Goal: Task Accomplishment & Management: Manage account settings

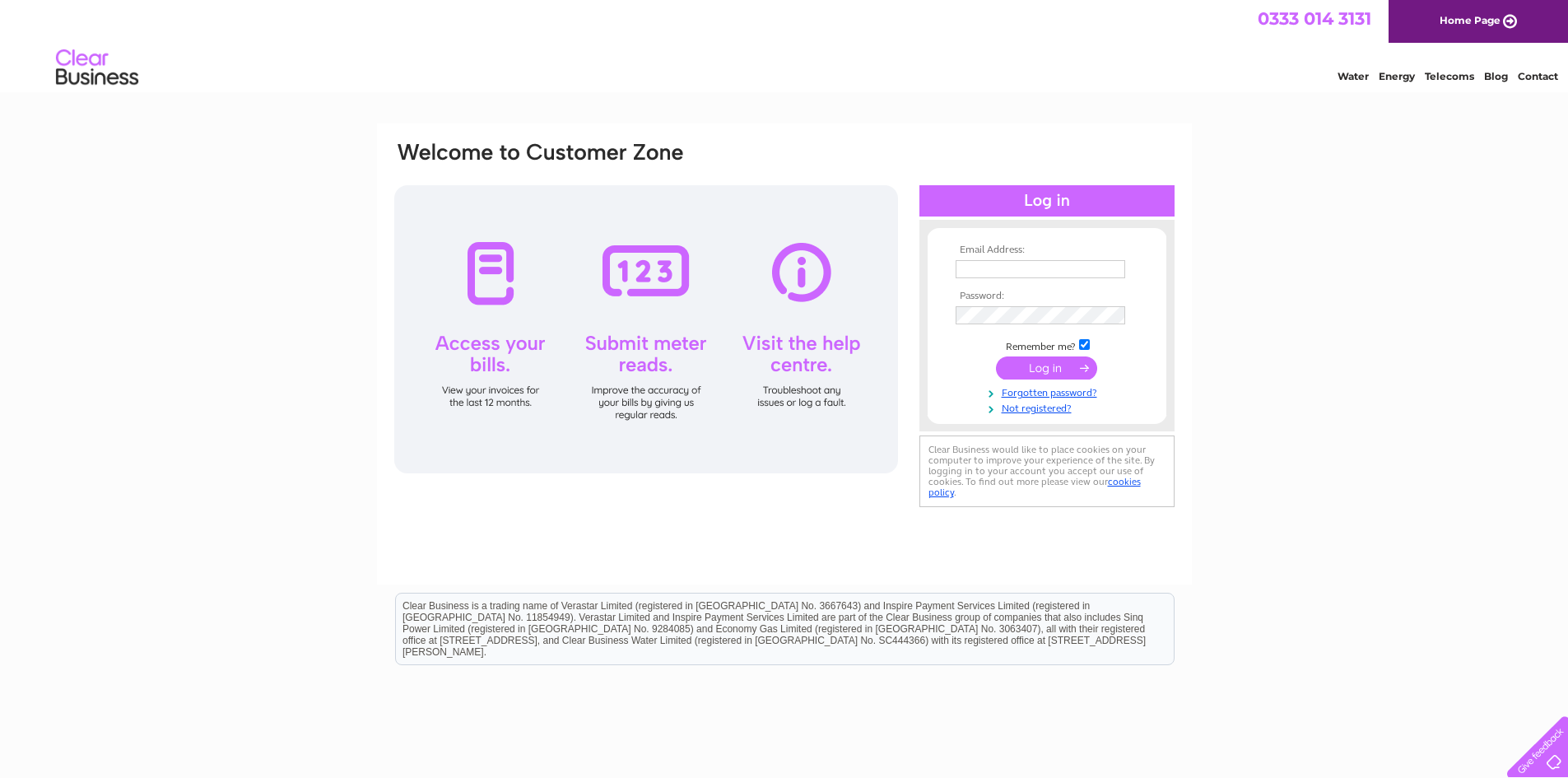
type input "info@est14.uk"
click at [1048, 365] on input "submit" at bounding box center [1046, 367] width 101 height 23
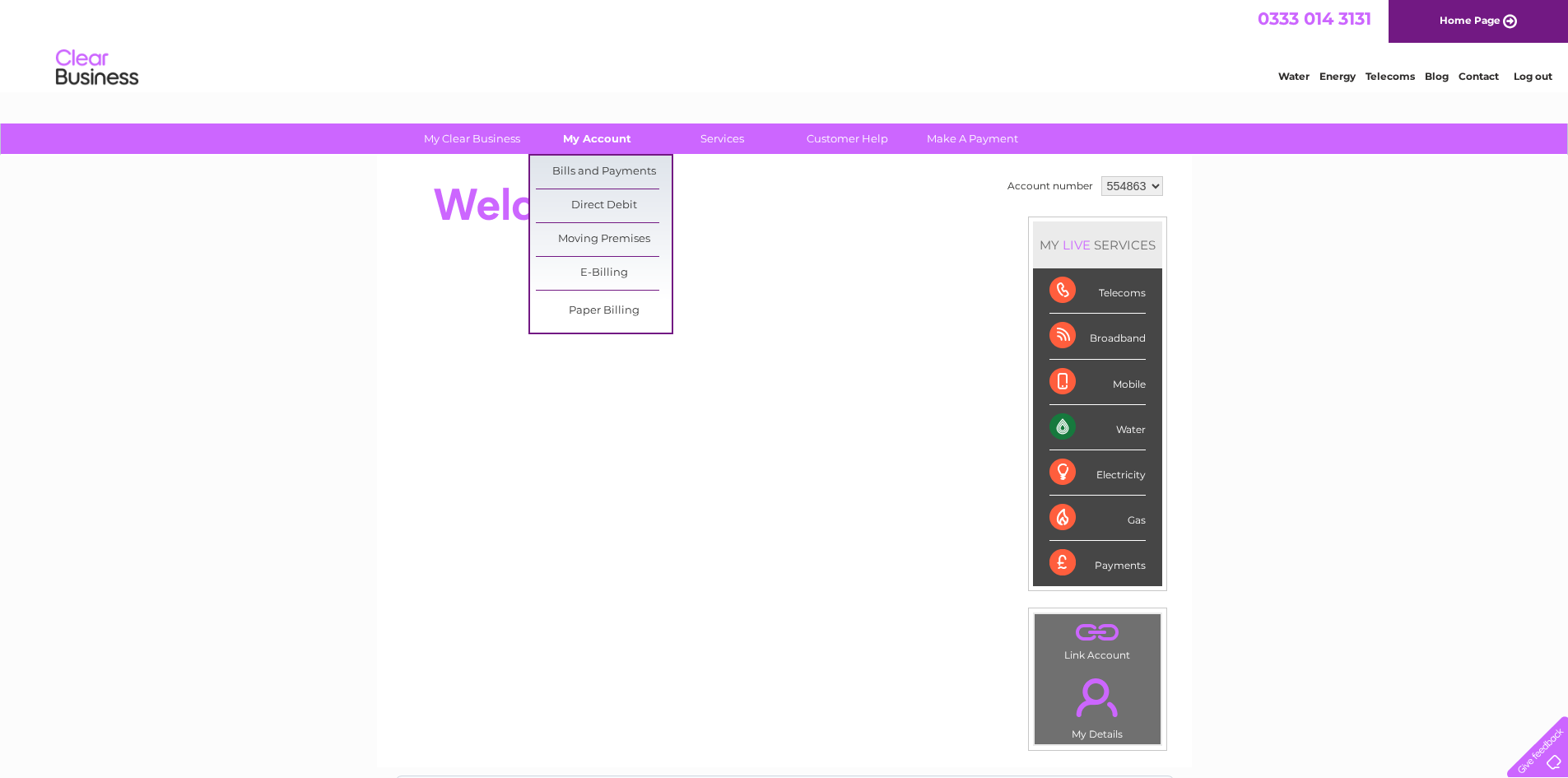
click at [578, 134] on link "My Account" at bounding box center [597, 138] width 136 height 30
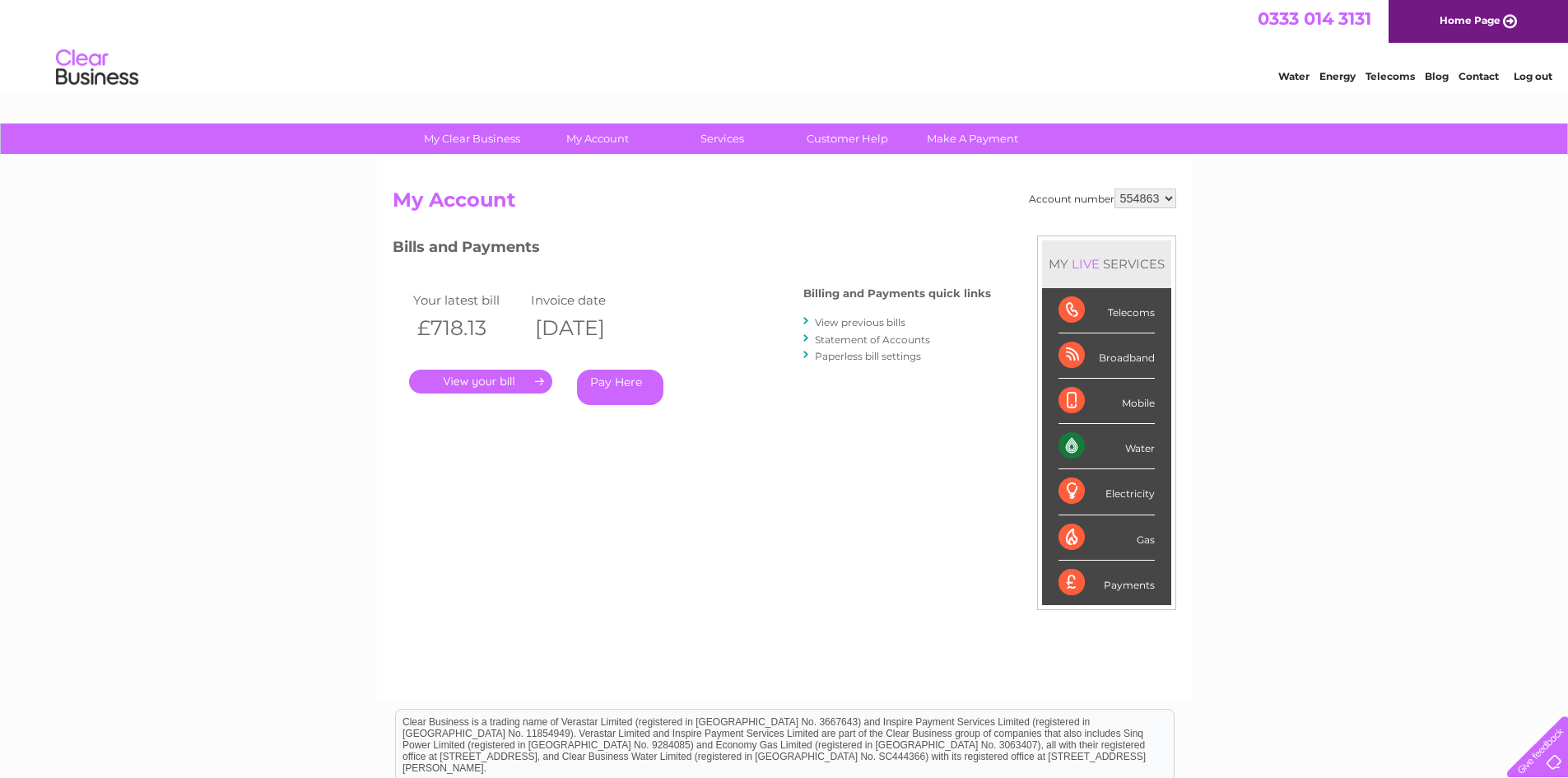
click at [484, 378] on link "." at bounding box center [480, 381] width 143 height 23
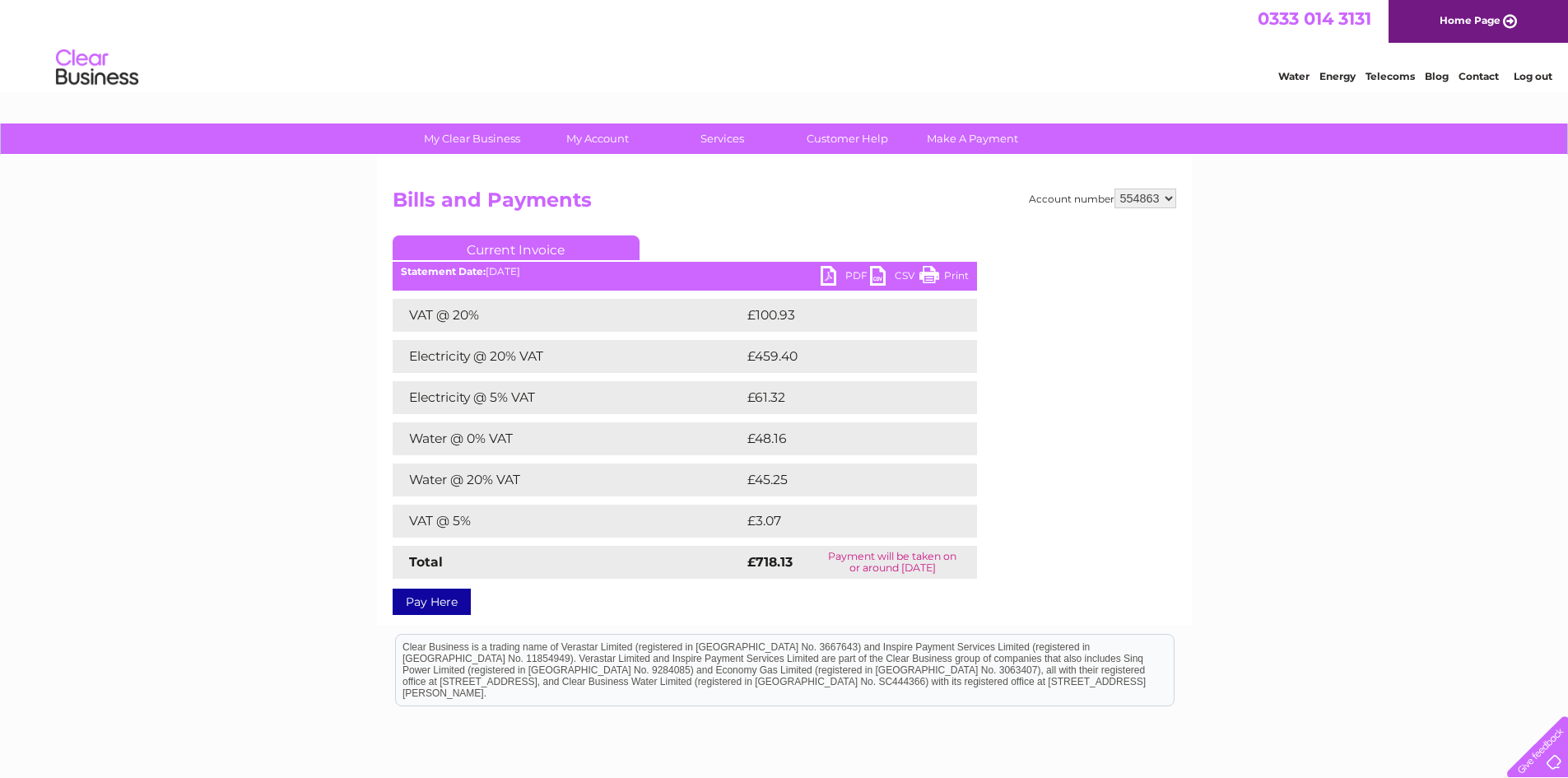
click at [842, 272] on link "PDF" at bounding box center [845, 277] width 49 height 23
